Goal: Task Accomplishment & Management: Manage account settings

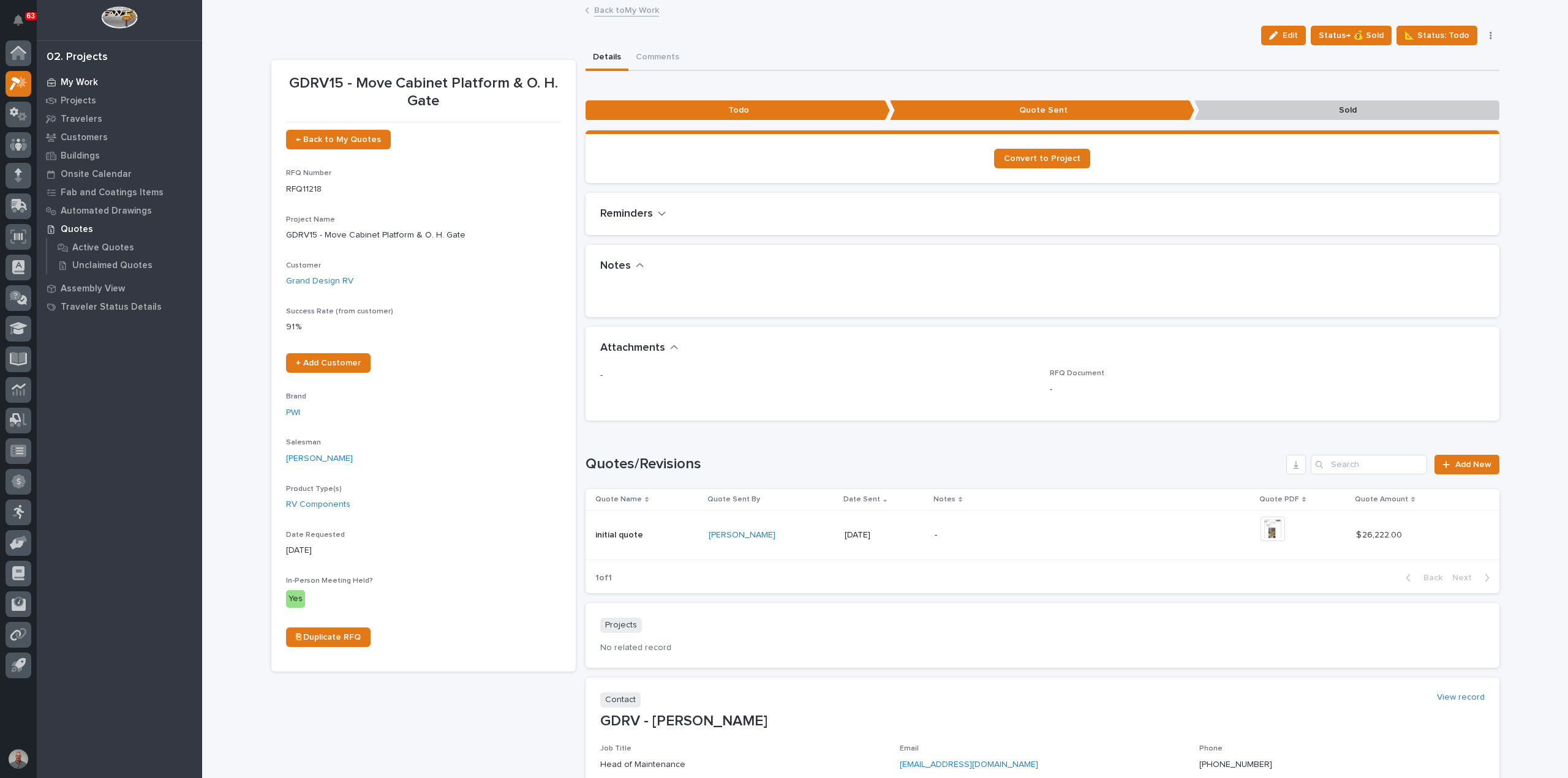
click at [89, 81] on p "My Work" at bounding box center [79, 82] width 37 height 11
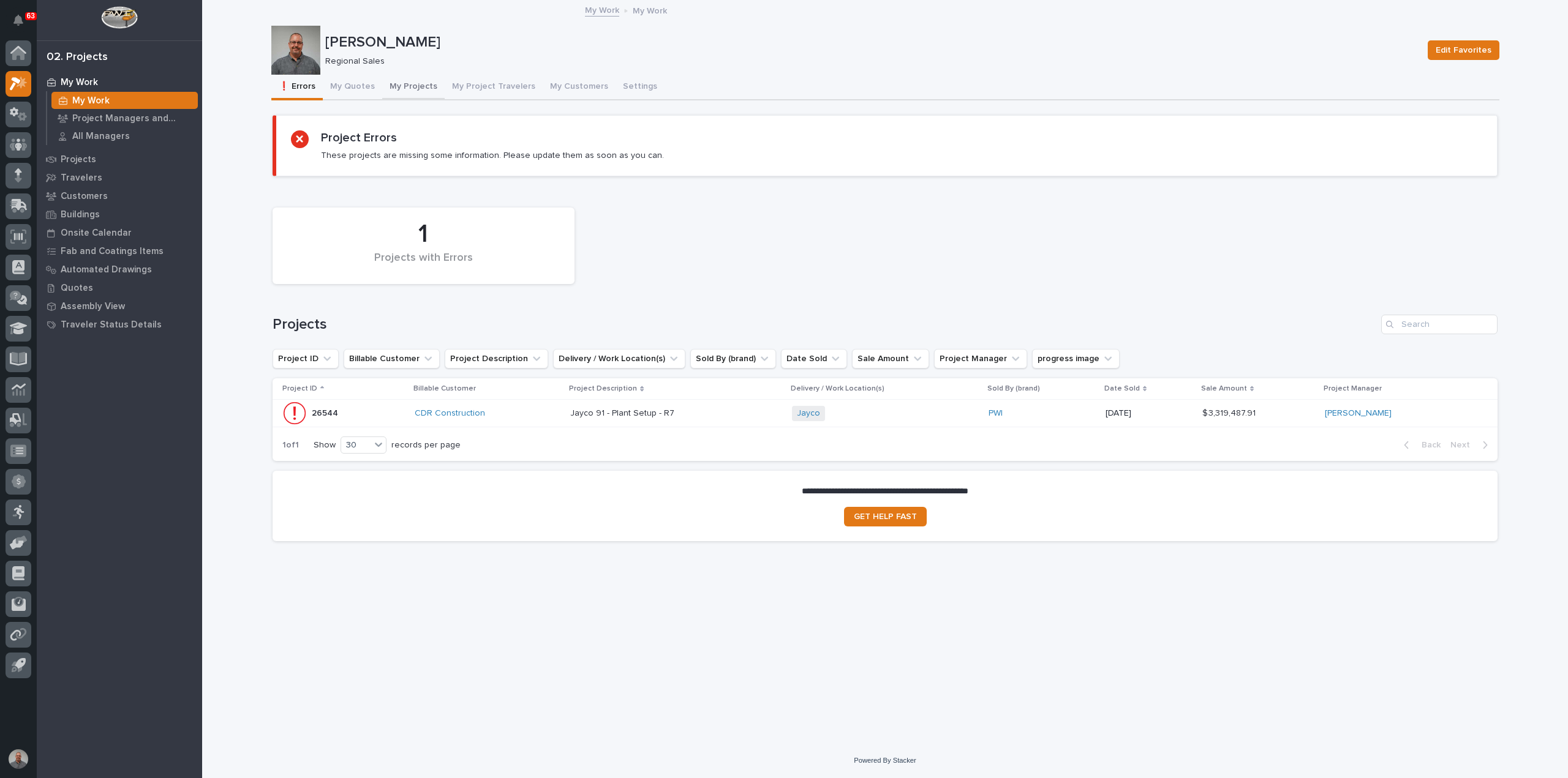
click at [403, 84] on button "My Projects" at bounding box center [413, 87] width 63 height 25
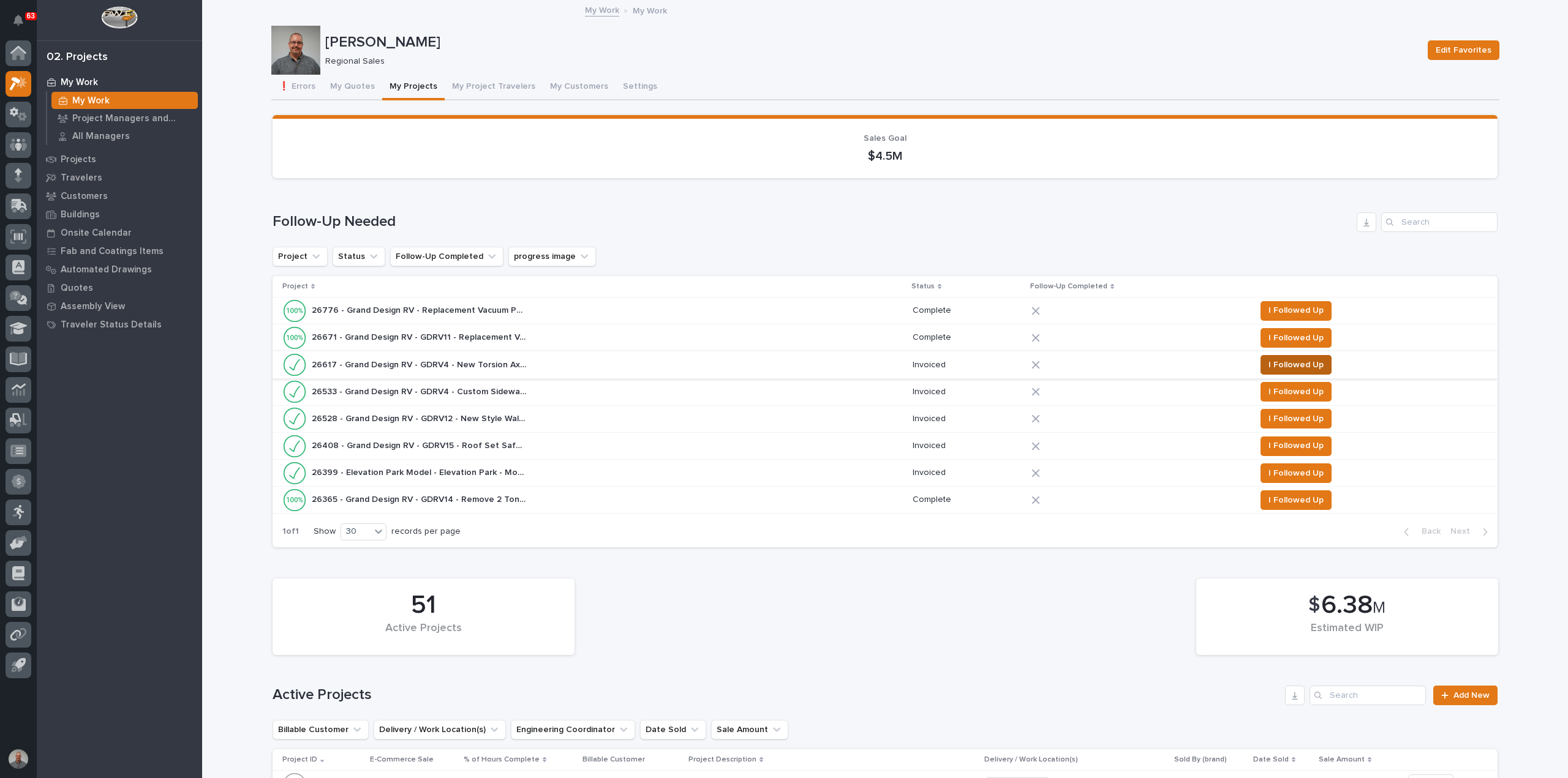
click at [1271, 362] on span "I Followed Up" at bounding box center [1296, 364] width 55 height 15
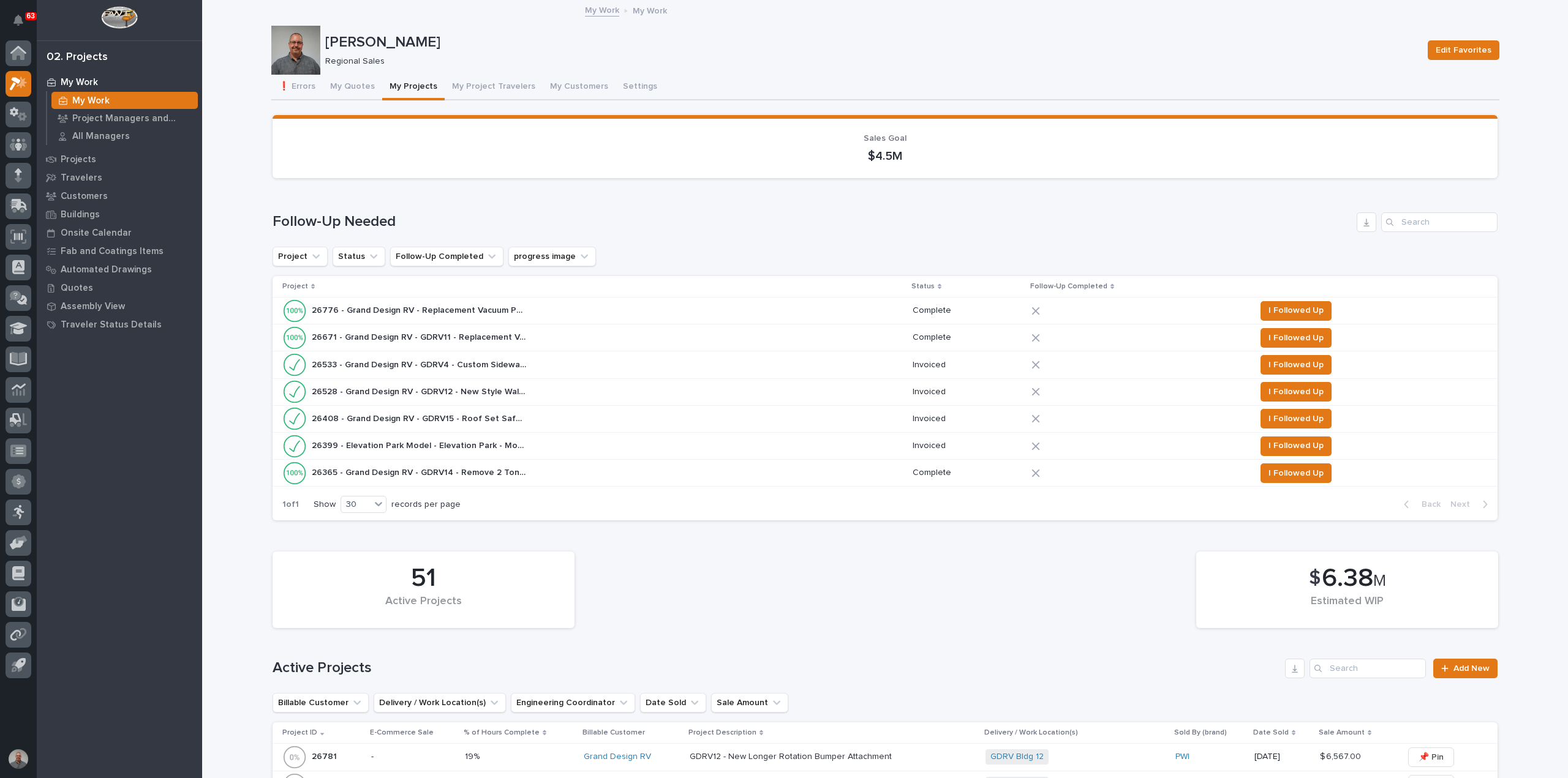
click at [555, 475] on div "26365 - Grand Design RV - GDRV14 - Remove 2 Tone Bridge 26365 - Grand Design RV…" at bounding box center [592, 473] width 621 height 24
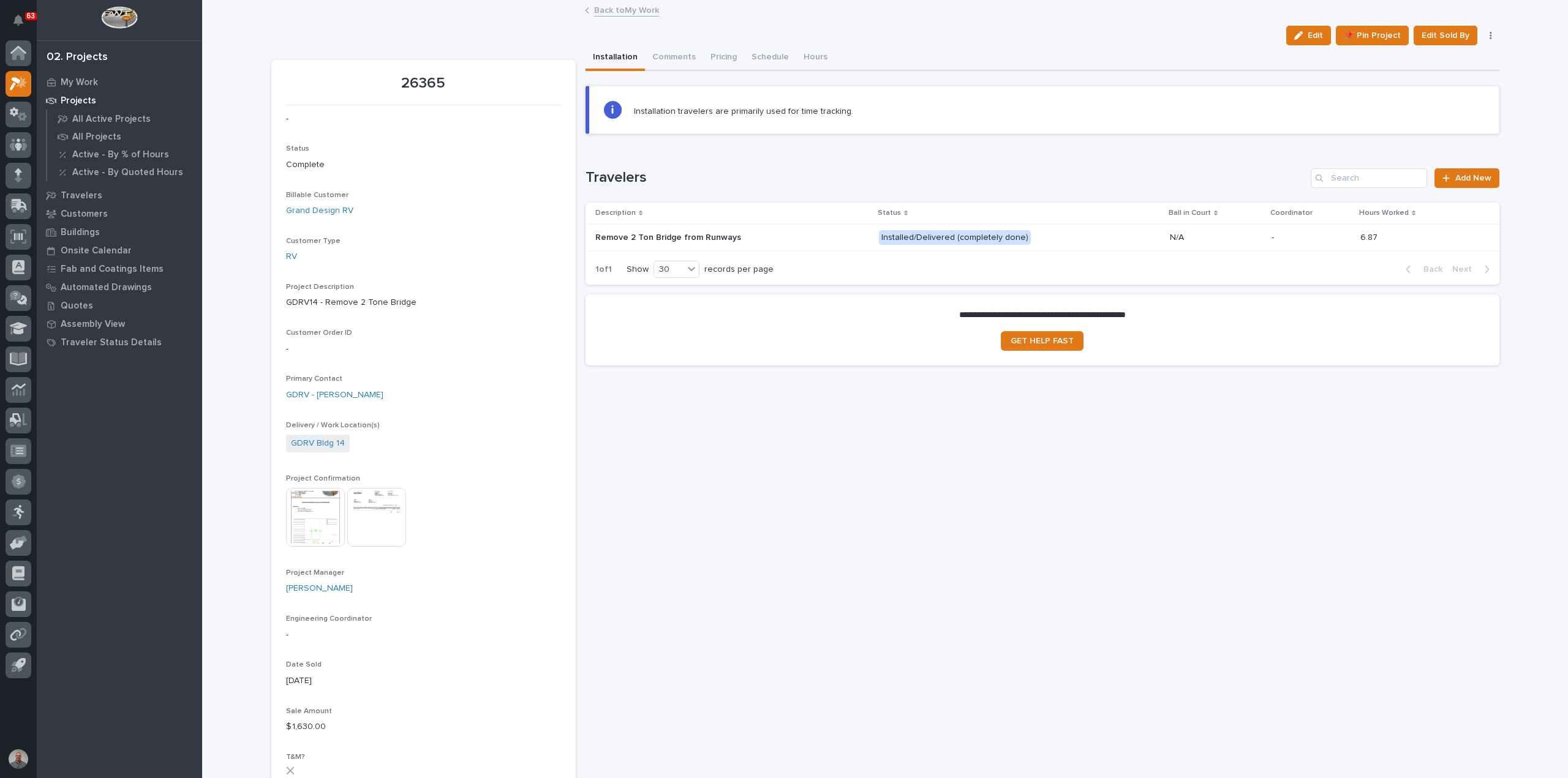
click at [601, 11] on link "Back to My Work" at bounding box center [626, 10] width 65 height 14
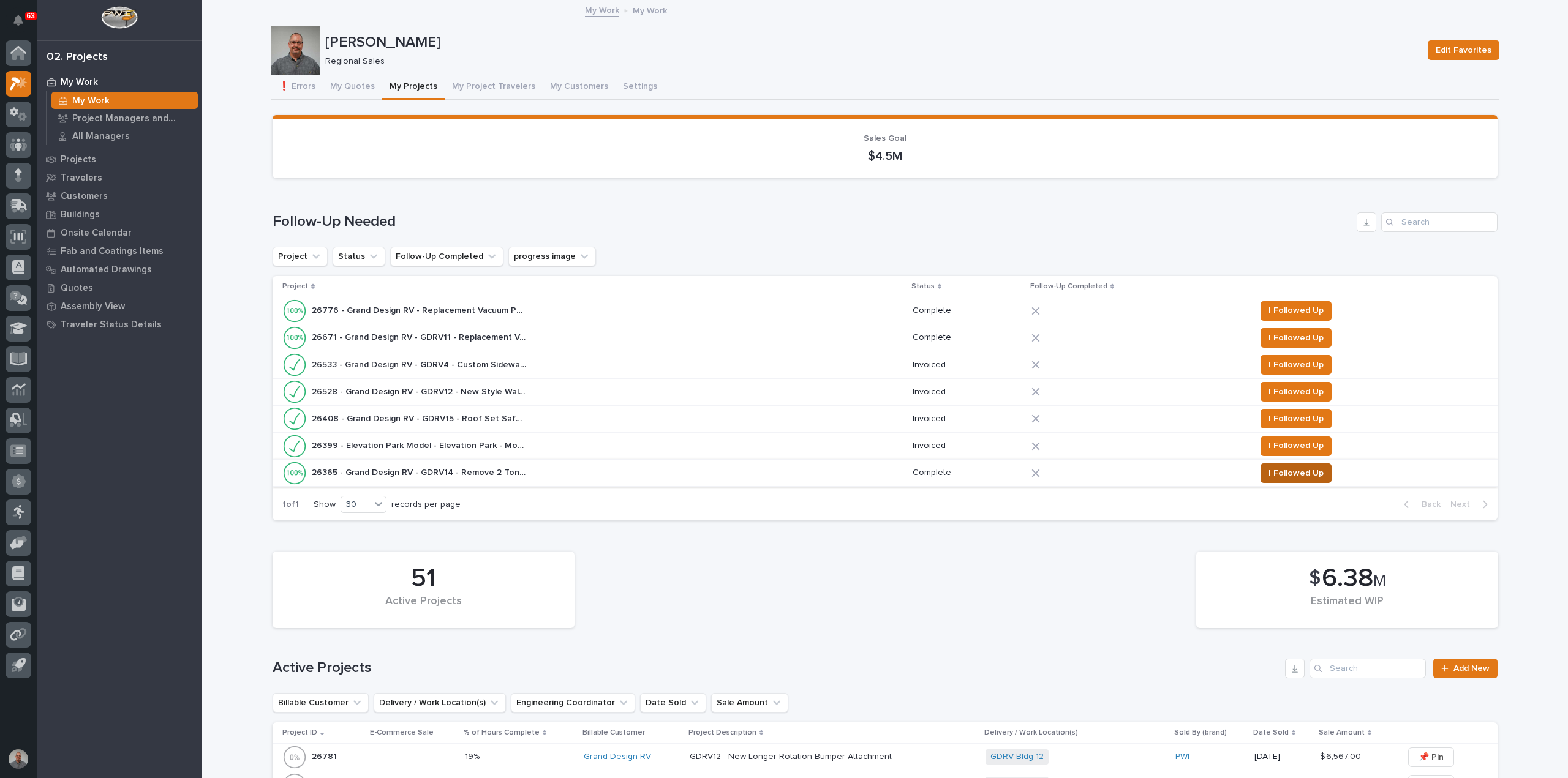
click at [1308, 472] on span "I Followed Up" at bounding box center [1296, 473] width 55 height 15
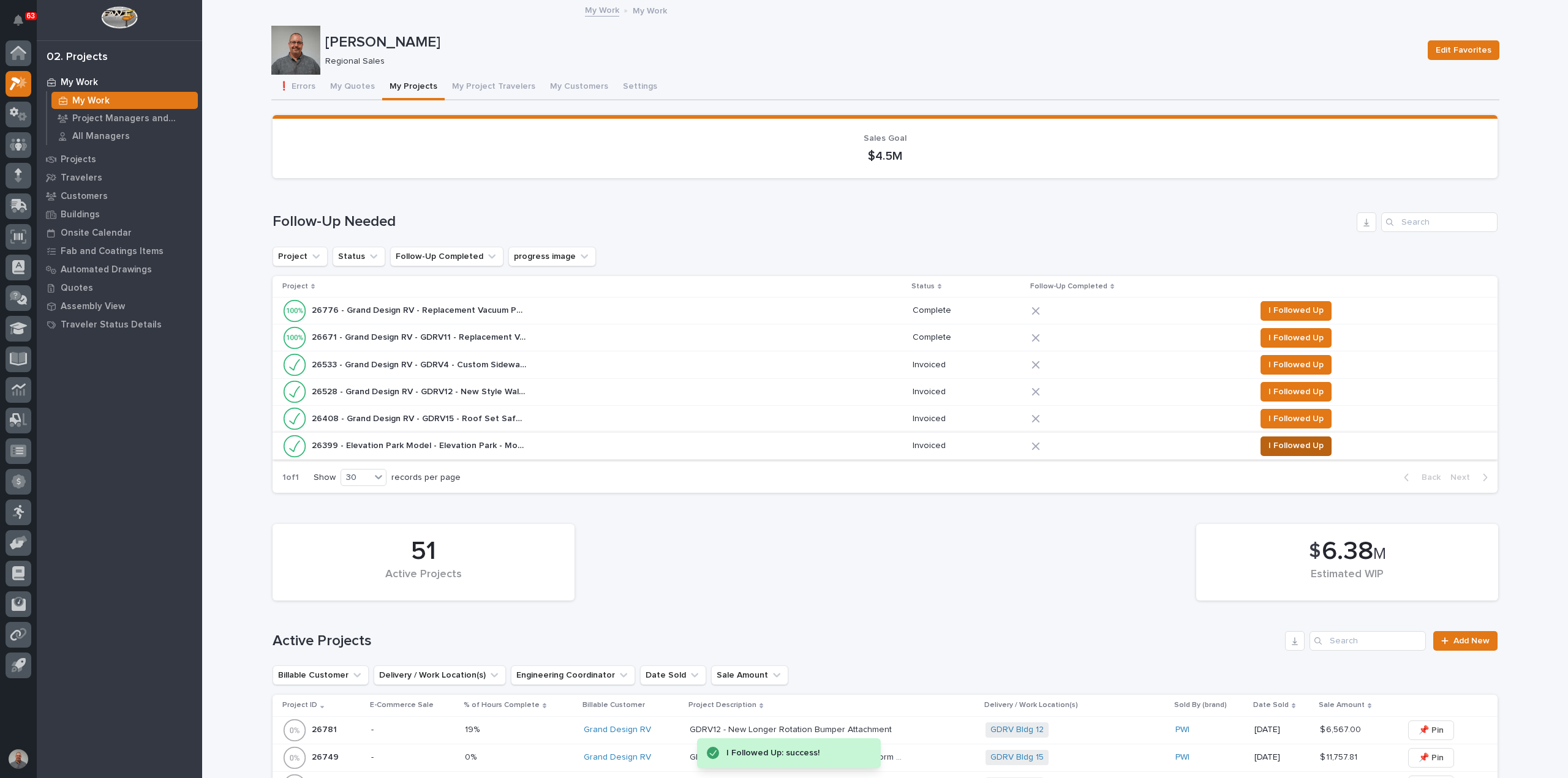
click at [1291, 440] on span "I Followed Up" at bounding box center [1296, 445] width 55 height 15
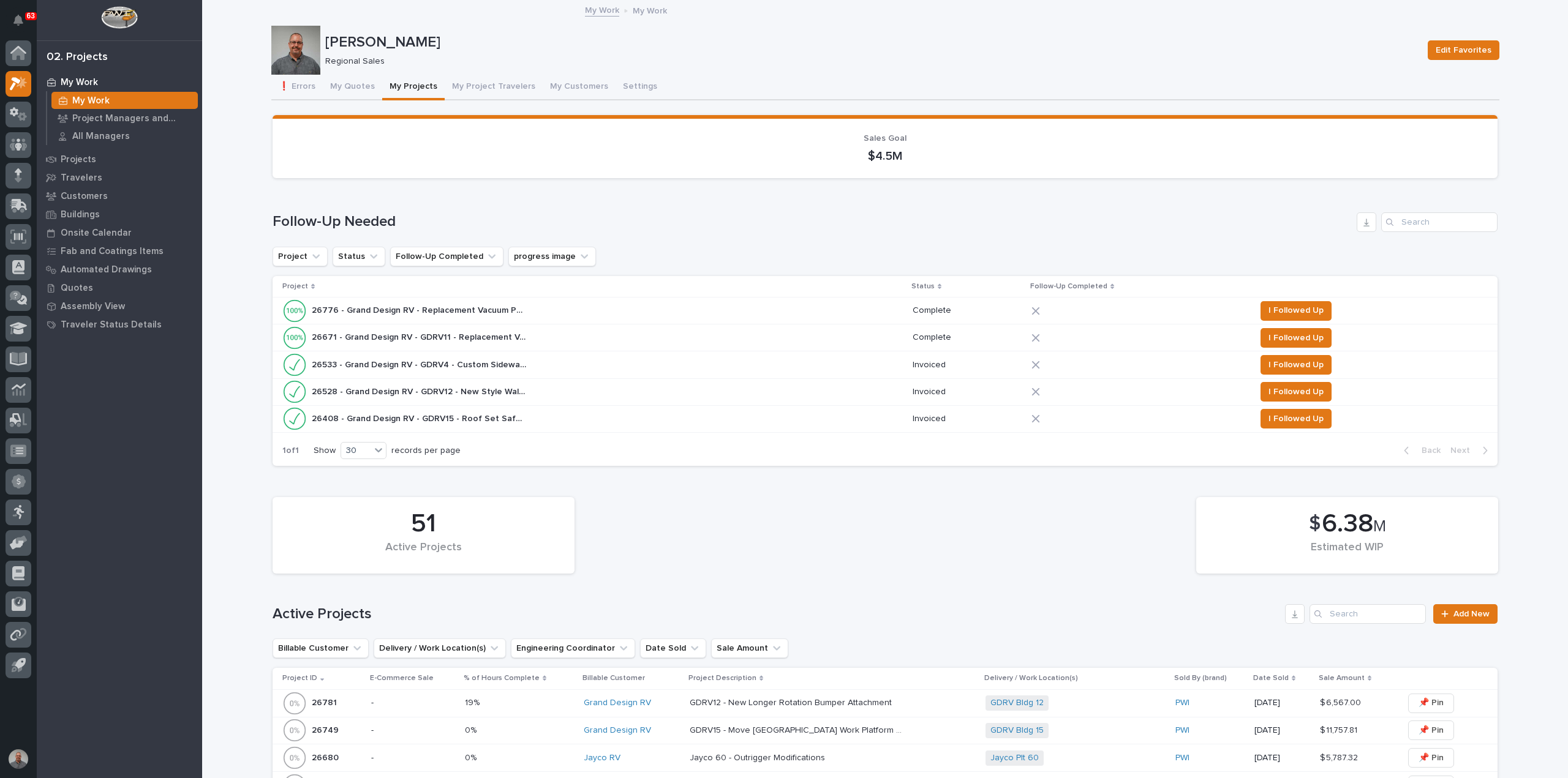
click at [521, 417] on div "26408 - Grand Design RV - GDRV15 - Roof Set Safety Bars (12) 26408 - Grand Desi…" at bounding box center [592, 418] width 621 height 24
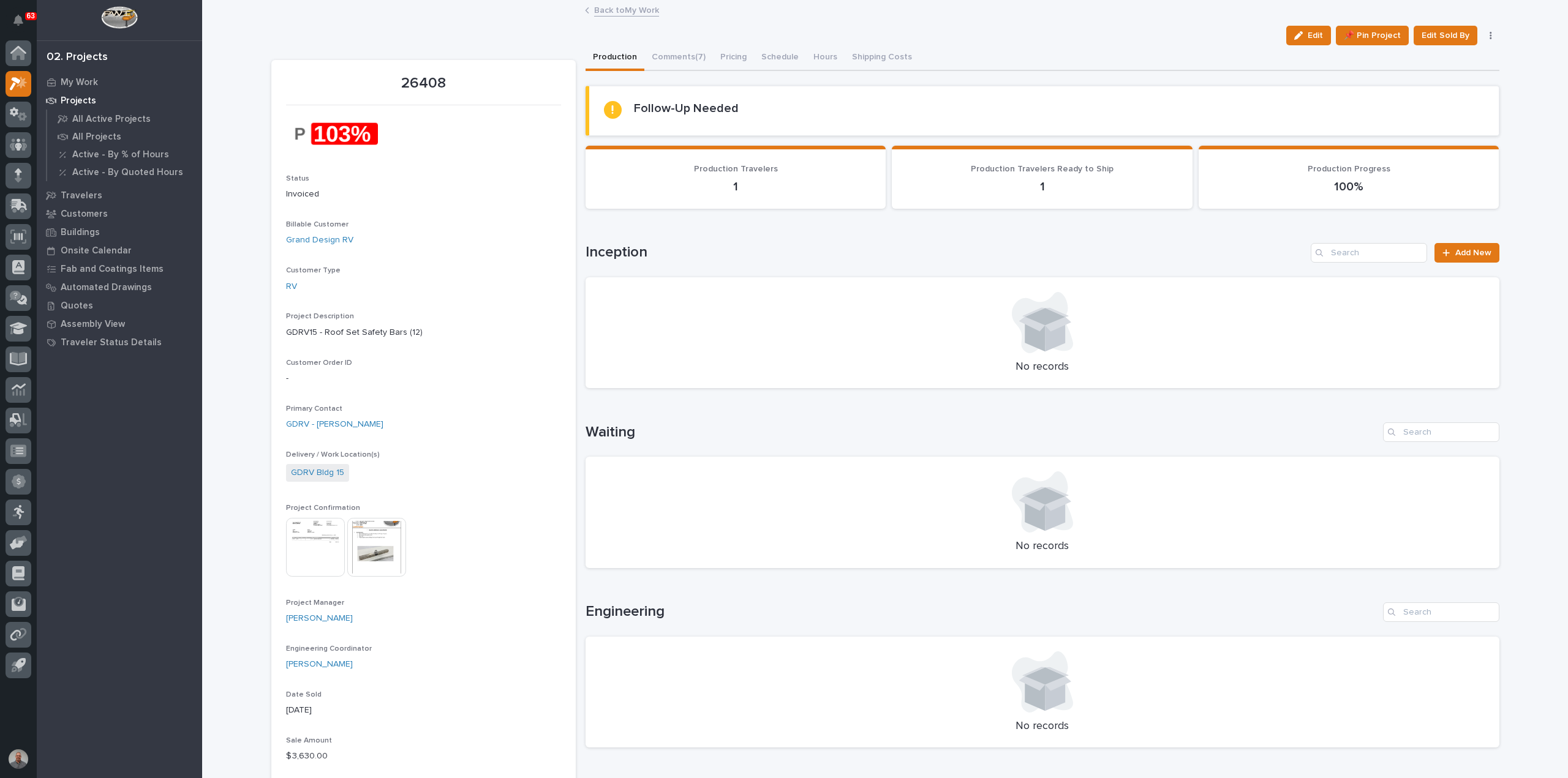
click at [637, 12] on link "Back to My Work" at bounding box center [626, 10] width 65 height 14
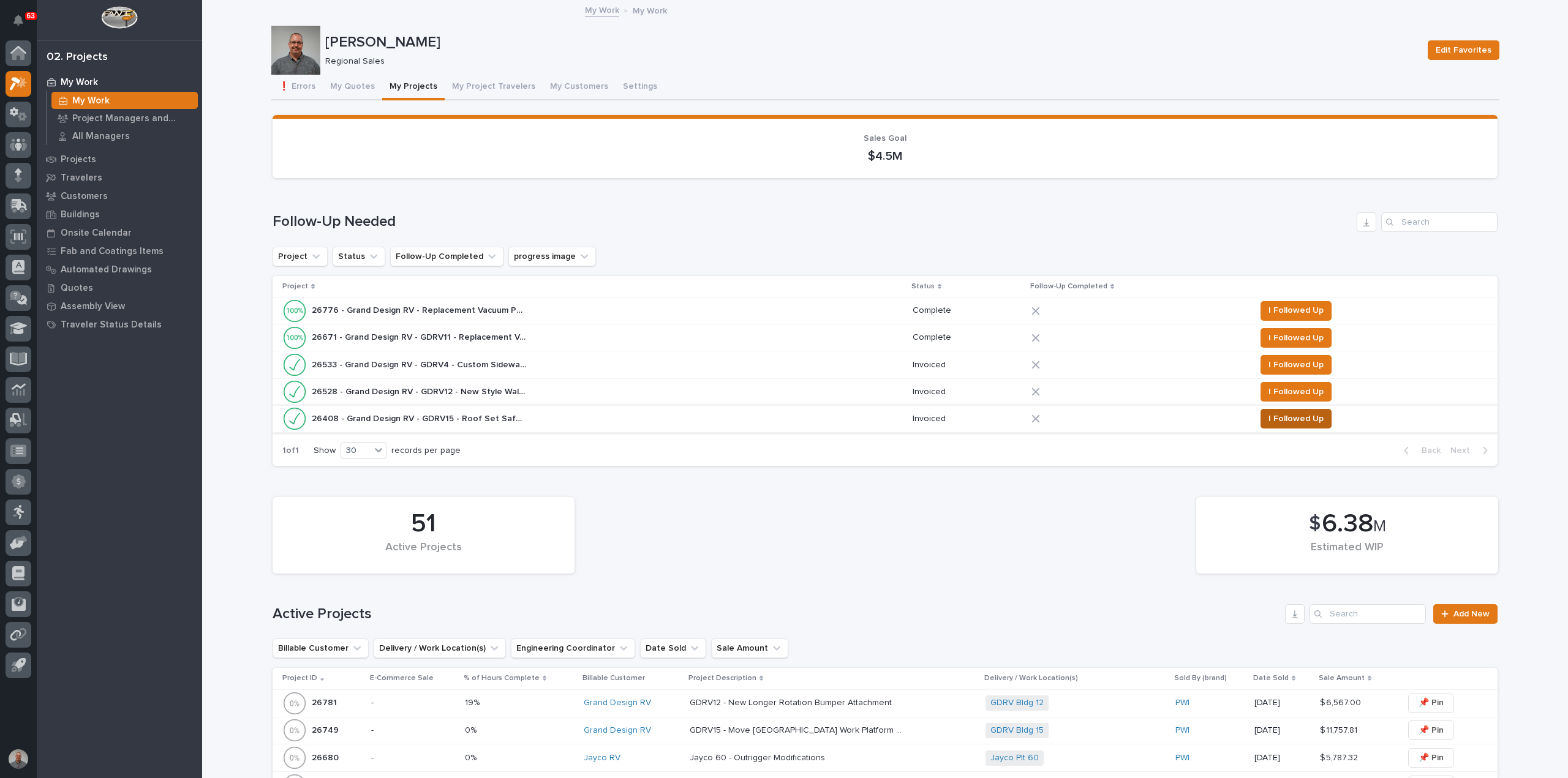
click at [1290, 420] on span "I Followed Up" at bounding box center [1296, 418] width 55 height 15
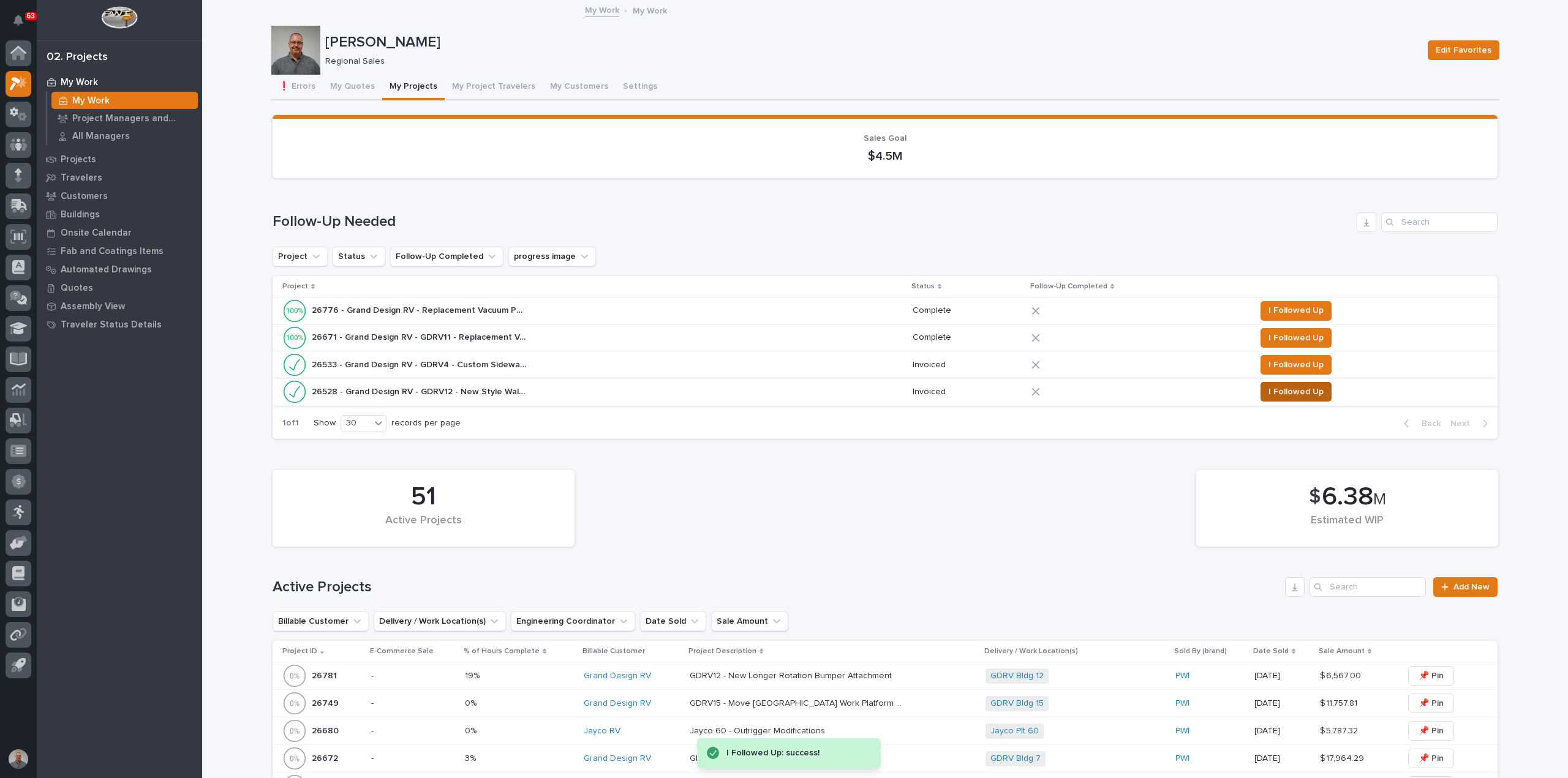
click at [1288, 391] on span "I Followed Up" at bounding box center [1296, 391] width 55 height 15
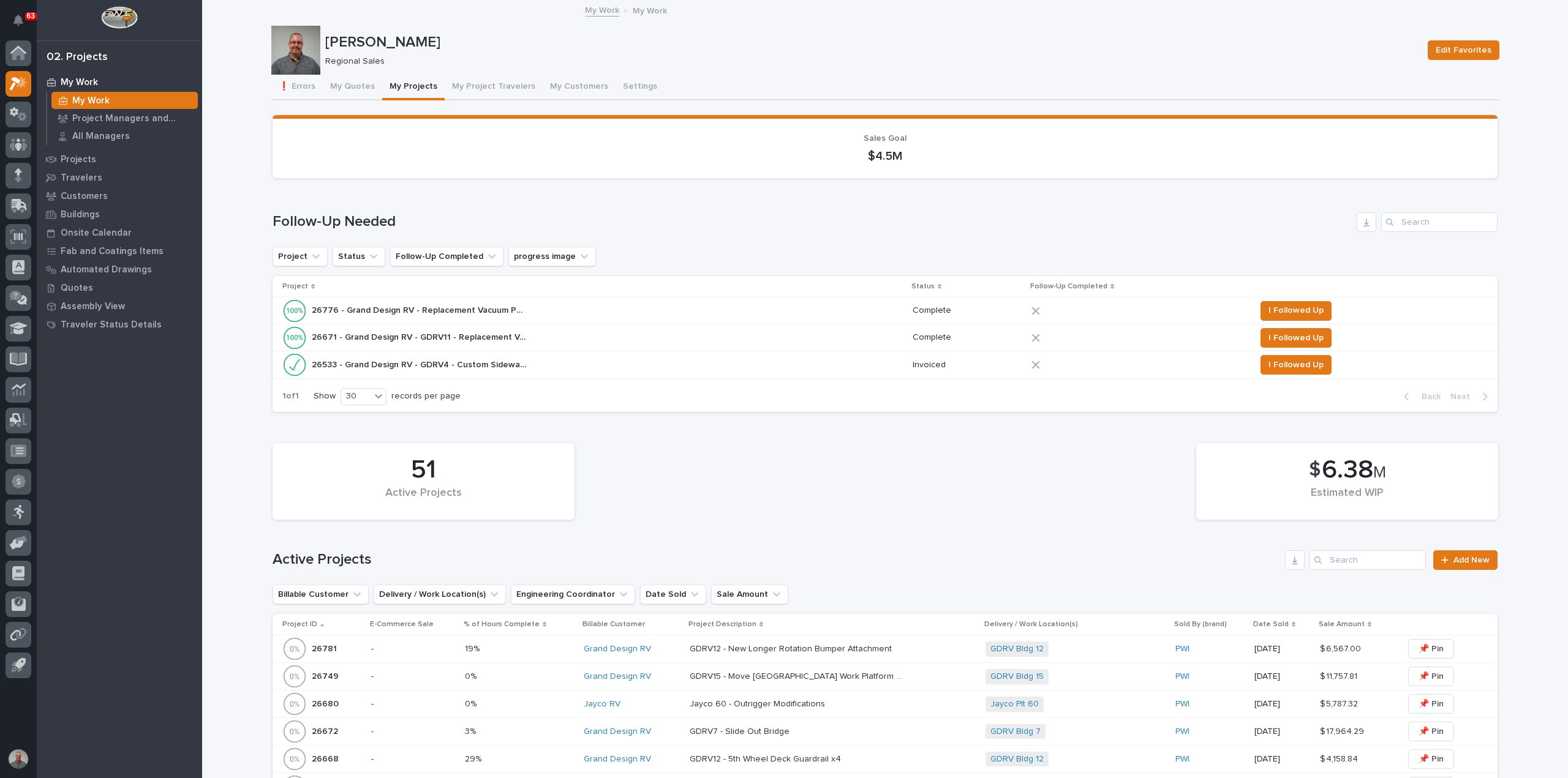
click at [745, 369] on div "26533 - Grand Design RV - GDRV4 - Custom Sidewall Lifting Hooks x12 26533 - Gra…" at bounding box center [592, 364] width 621 height 24
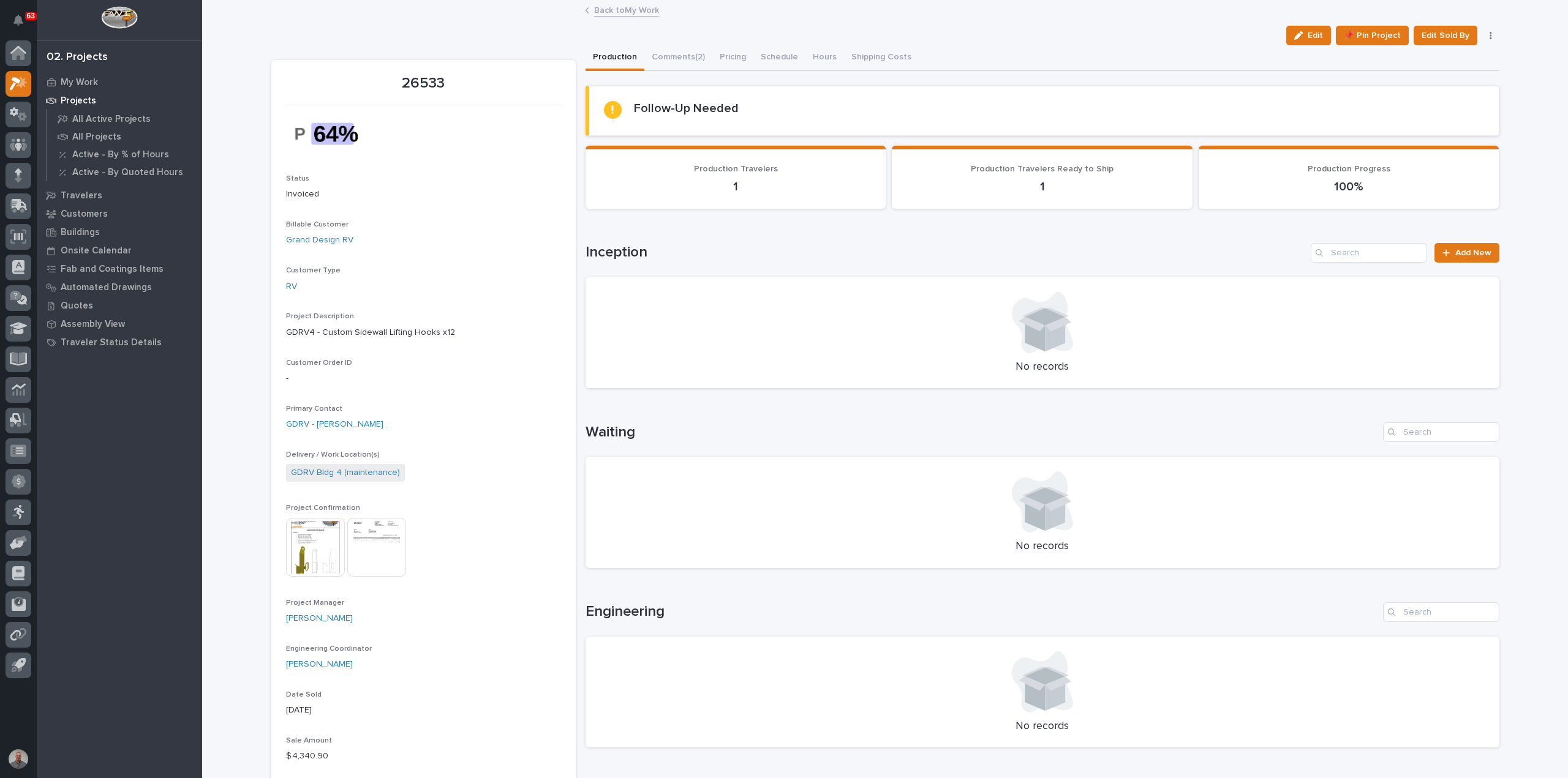
click at [627, 7] on link "Back to My Work" at bounding box center [626, 10] width 65 height 14
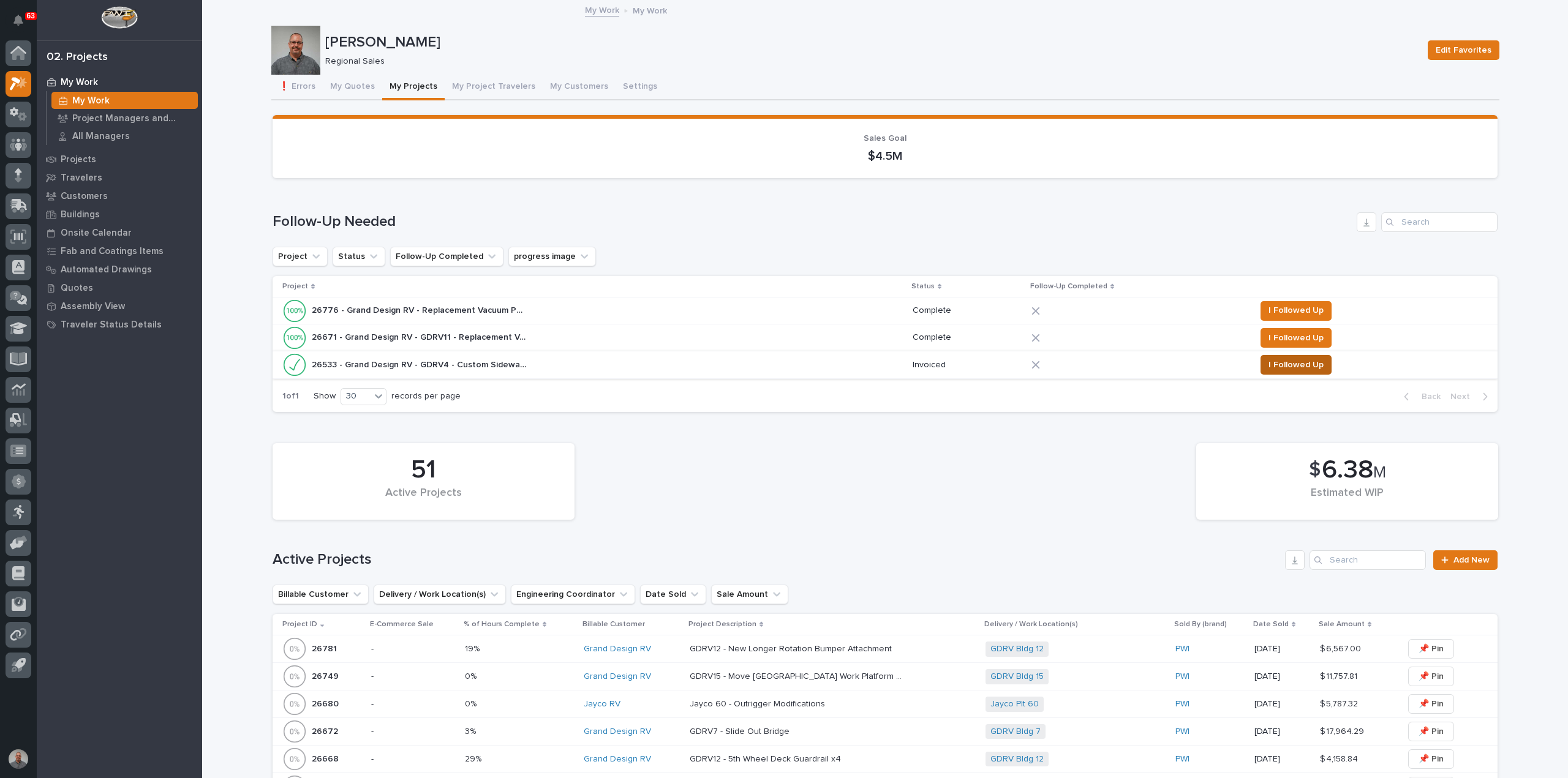
click at [1291, 365] on span "I Followed Up" at bounding box center [1296, 364] width 55 height 15
